Goal: Check status

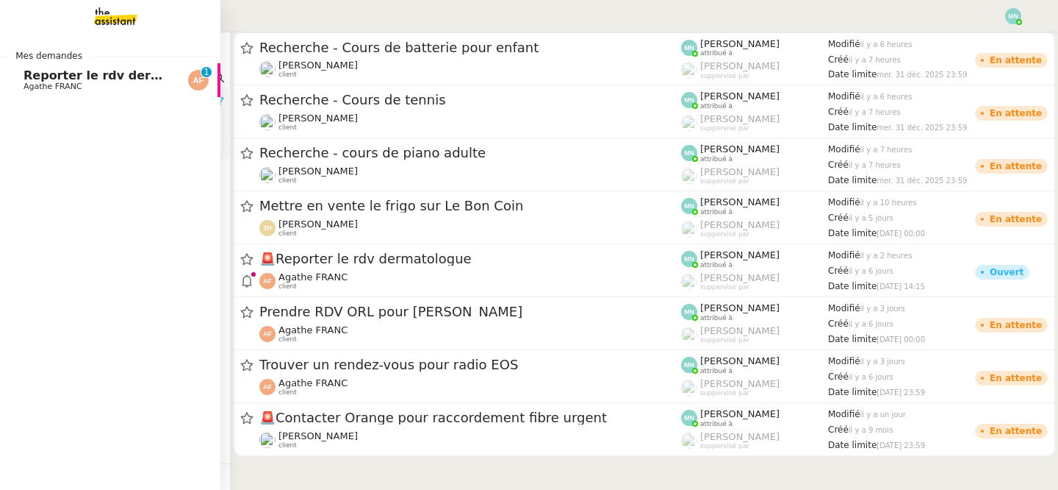
click at [43, 82] on span "Agathe FRANC" at bounding box center [53, 87] width 59 height 10
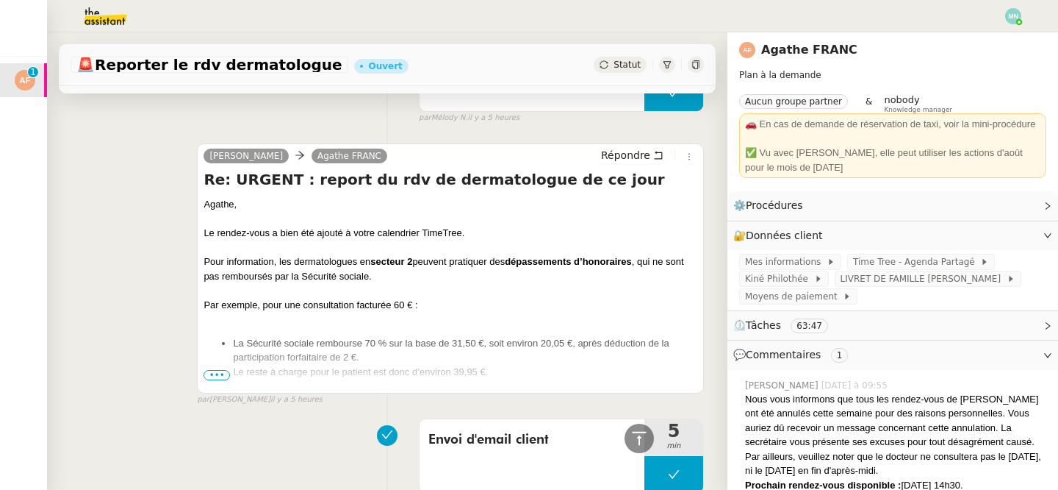
scroll to position [480, 0]
click at [213, 369] on span "•••" at bounding box center [217, 373] width 26 height 10
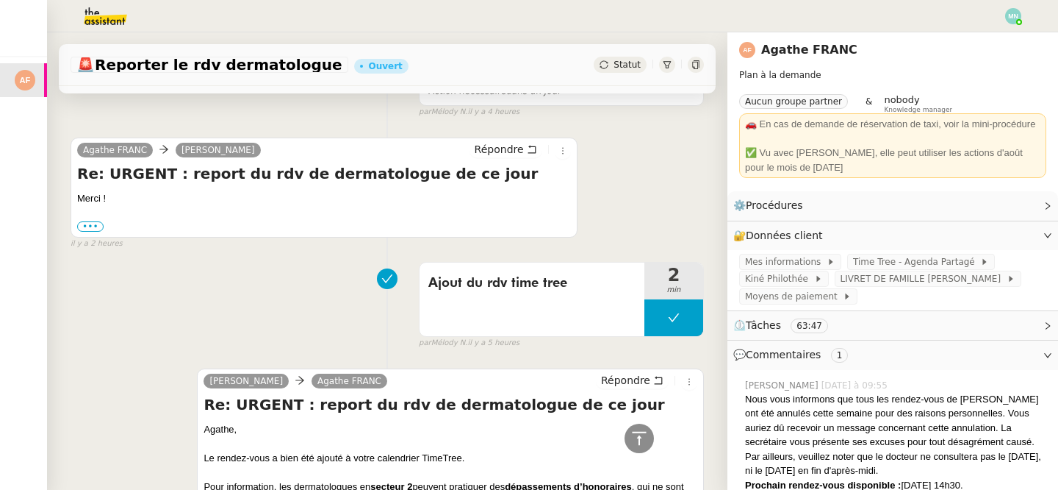
scroll to position [0, 0]
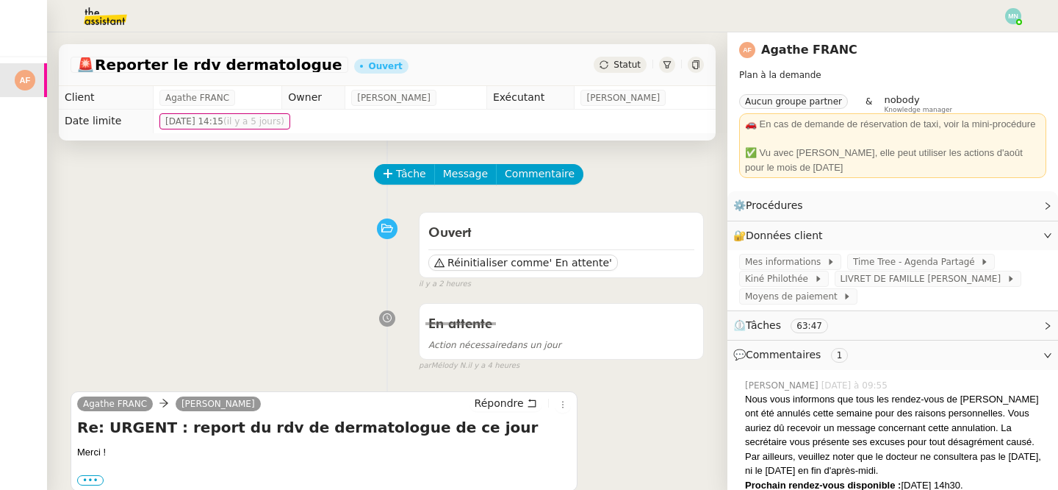
click at [1011, 10] on img at bounding box center [1013, 16] width 16 height 16
click at [993, 38] on li "Suivi" at bounding box center [974, 42] width 96 height 21
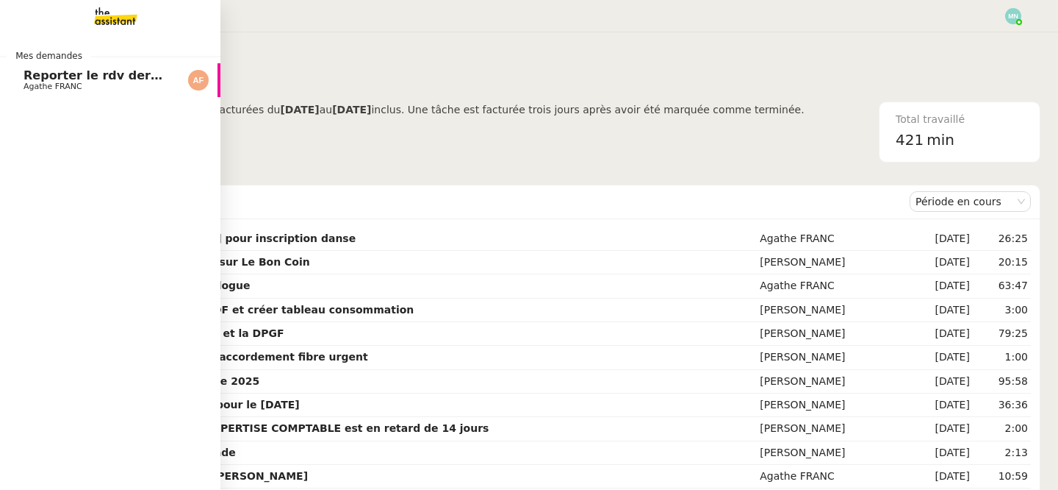
click at [45, 82] on span "Agathe FRANC" at bounding box center [53, 87] width 59 height 10
